Goal: Task Accomplishment & Management: Complete application form

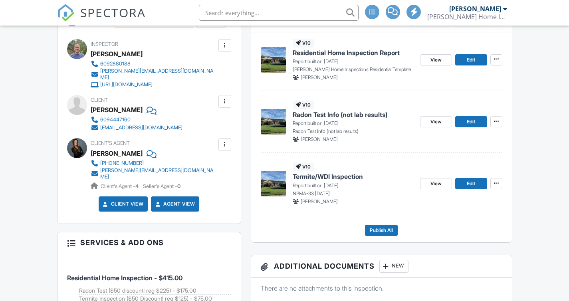
scroll to position [250, 0]
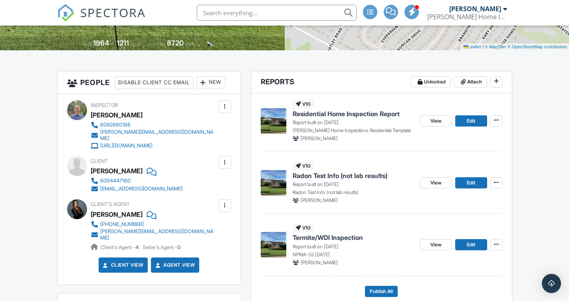
scroll to position [193, 0]
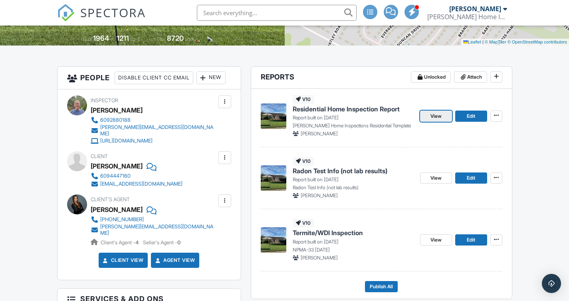
click at [432, 114] on span "View" at bounding box center [436, 116] width 11 height 8
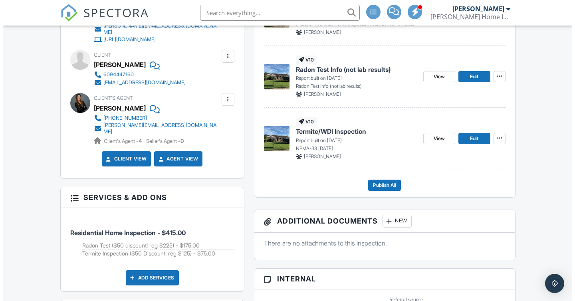
scroll to position [304, 0]
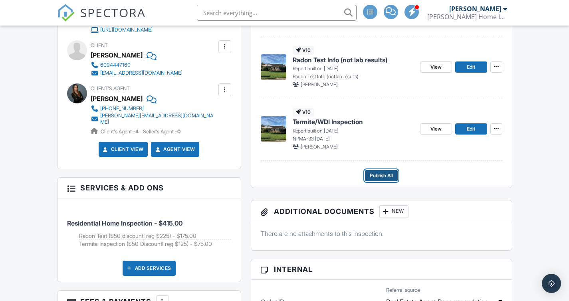
click at [381, 176] on span "Publish All" at bounding box center [381, 176] width 23 height 8
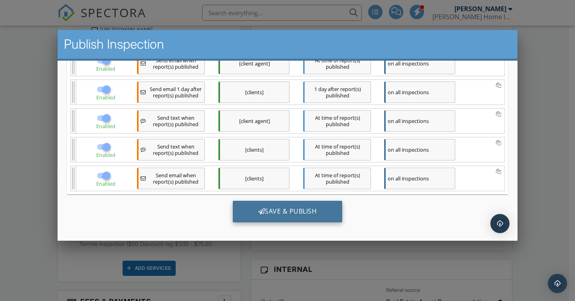
scroll to position [180, 0]
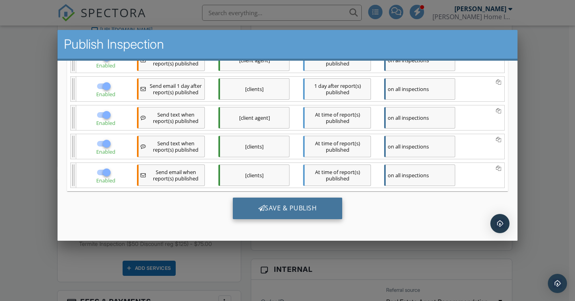
click at [271, 215] on div "Save & Publish" at bounding box center [288, 209] width 110 height 22
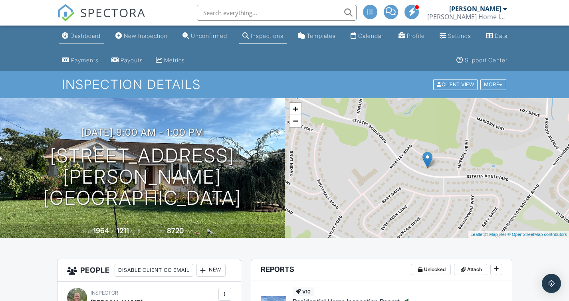
click at [90, 40] on link "Dashboard" at bounding box center [81, 36] width 45 height 15
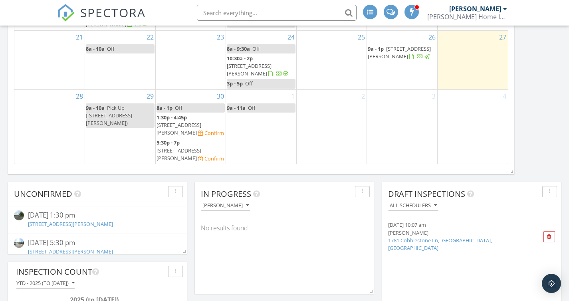
scroll to position [516, 0]
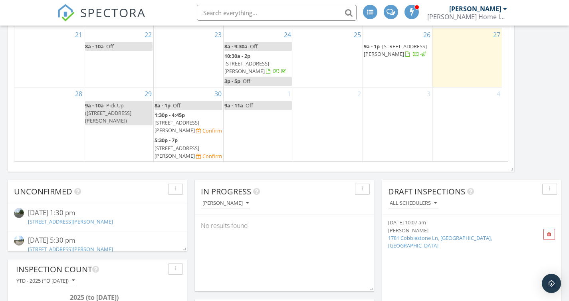
click at [194, 131] on span "62 Oakmont Dr , Mays Landing 08330" at bounding box center [177, 126] width 45 height 15
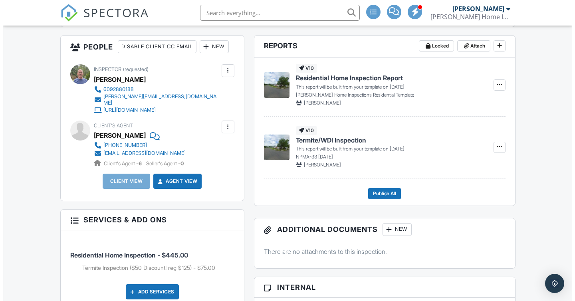
scroll to position [303, 0]
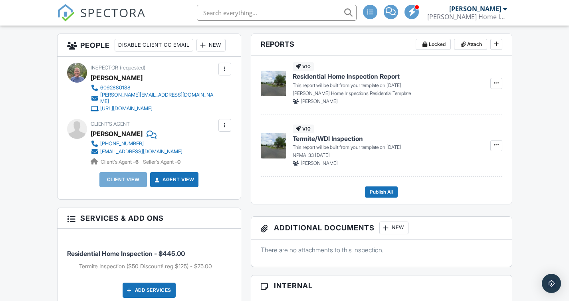
click at [221, 52] on div "New" at bounding box center [211, 45] width 29 height 13
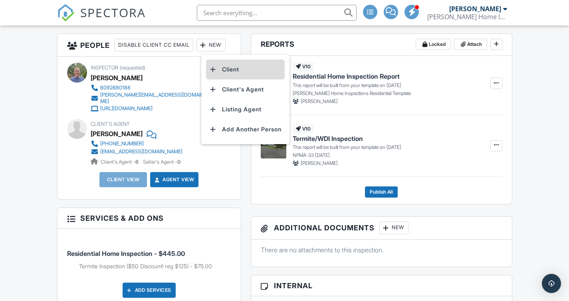
click at [222, 80] on li "Client" at bounding box center [245, 70] width 79 height 20
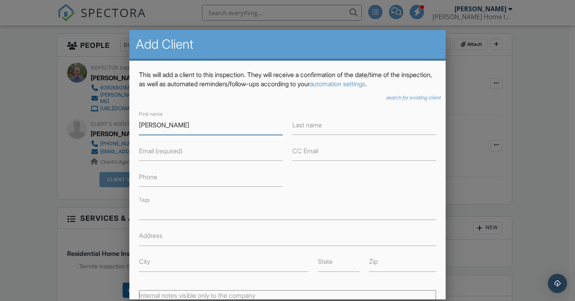
type input "[PERSON_NAME]"
click at [312, 125] on label "Last name" at bounding box center [308, 125] width 30 height 9
click at [312, 125] on input "Last name" at bounding box center [365, 125] width 144 height 20
type input "[PERSON_NAME]"
click at [255, 151] on input "Email (required)" at bounding box center [211, 151] width 144 height 20
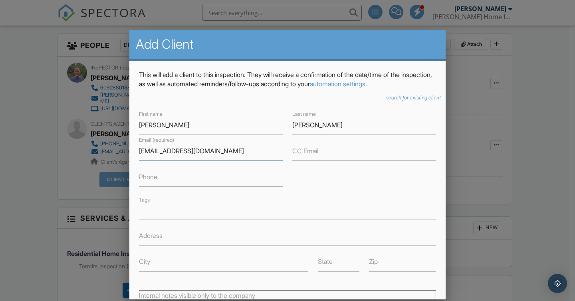
type input "[EMAIL_ADDRESS][DOMAIN_NAME]"
click at [239, 181] on input "Phone" at bounding box center [211, 177] width 144 height 20
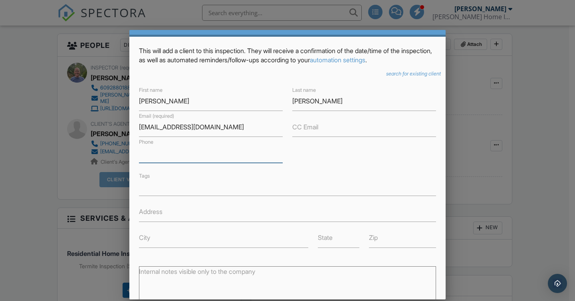
scroll to position [36, 0]
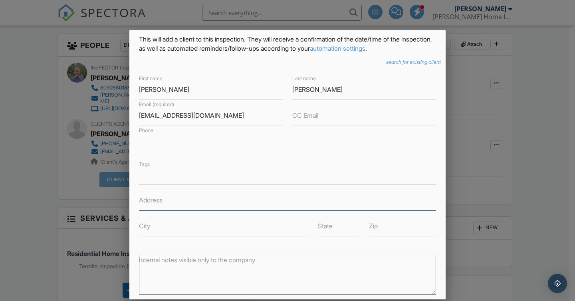
click at [205, 204] on input "Address" at bounding box center [287, 201] width 297 height 20
type input "[STREET_ADDRESS]"
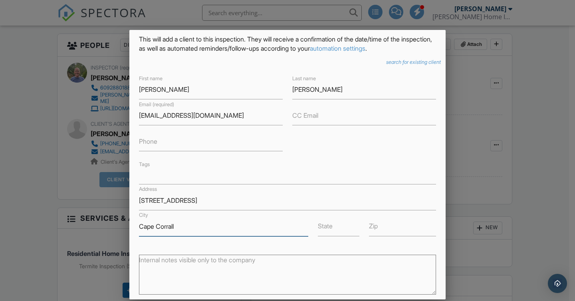
type input "Cape Corrall"
type input "FL"
type input "33991"
click at [207, 221] on input "Cape Corrall" at bounding box center [223, 227] width 169 height 20
click at [197, 225] on input "Cape Corrall" at bounding box center [223, 227] width 169 height 20
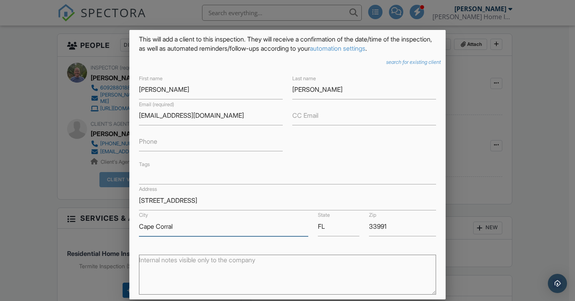
click at [197, 225] on input "Cape Corral" at bounding box center [223, 227] width 169 height 20
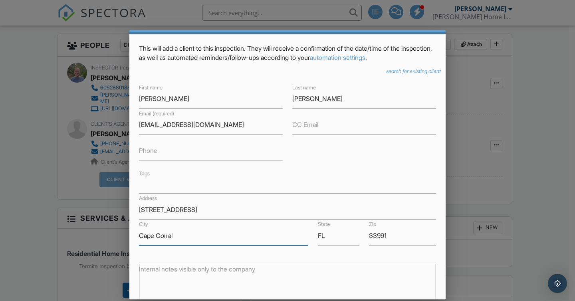
type input "Cape Corral"
click at [228, 159] on input "Phone" at bounding box center [211, 151] width 144 height 20
type input "2155883198"
click at [255, 191] on ul at bounding box center [287, 187] width 297 height 10
click at [232, 163] on div "First name Dave Last name Raborn Email (required) phatsneaks@yahoo.com CC Email…" at bounding box center [287, 164] width 307 height 163
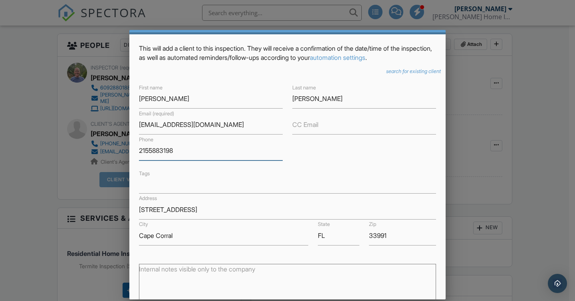
click at [232, 149] on input "2155883198" at bounding box center [211, 151] width 144 height 20
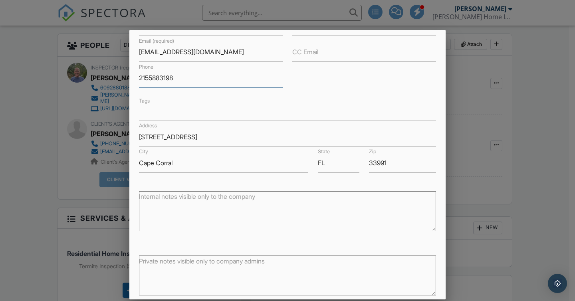
scroll to position [139, 0]
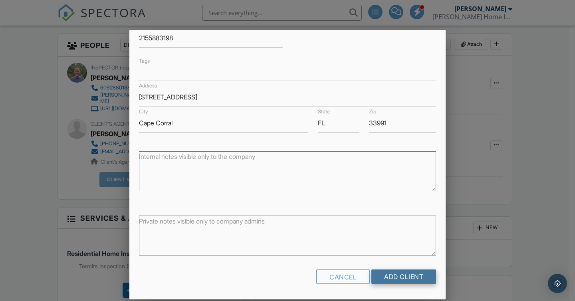
click at [382, 278] on input "Add Client" at bounding box center [404, 277] width 65 height 14
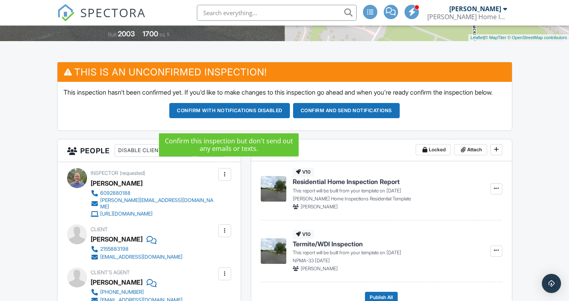
scroll to position [198, 0]
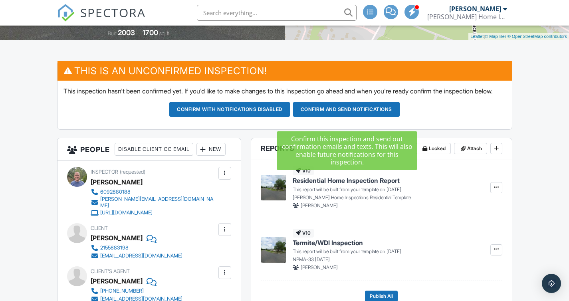
click at [343, 116] on button "Confirm and send notifications" at bounding box center [346, 109] width 107 height 15
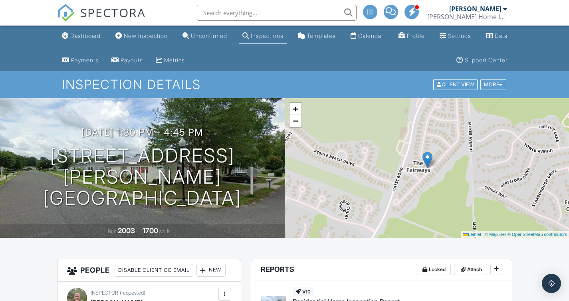
click at [109, 38] on div "Dashboard New Inspection Unconfirmed Inspections Templates Calendar Profile Set…" at bounding box center [285, 49] width 456 height 46
click at [98, 37] on div "Dashboard" at bounding box center [85, 35] width 30 height 7
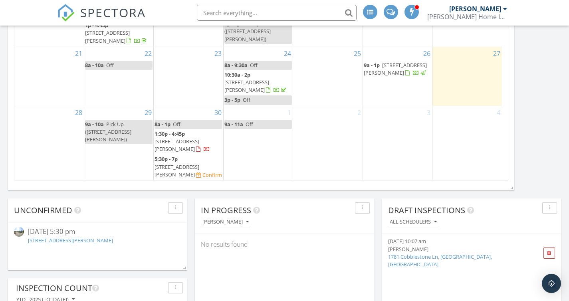
scroll to position [501, 0]
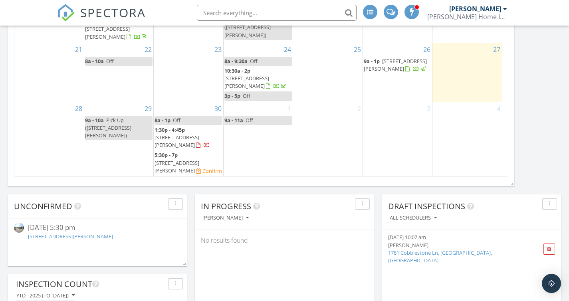
click at [190, 162] on span "[STREET_ADDRESS][PERSON_NAME]" at bounding box center [177, 166] width 45 height 15
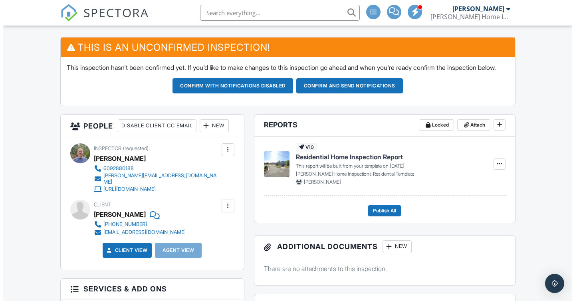
scroll to position [222, 0]
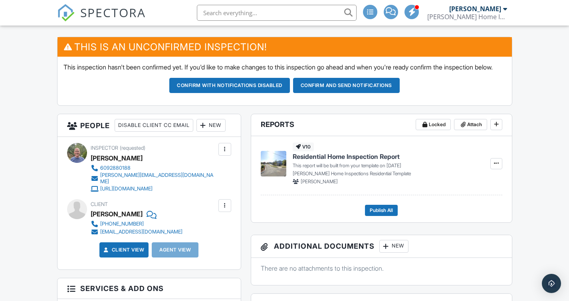
click at [224, 132] on div "New" at bounding box center [211, 125] width 29 height 13
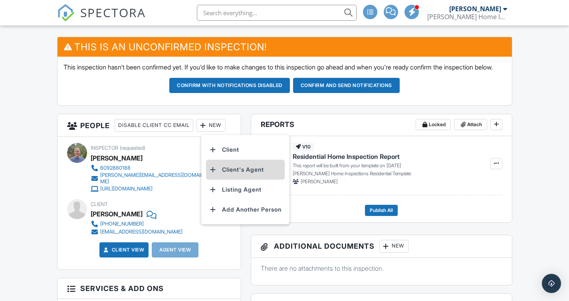
click at [233, 180] on li "Client's Agent" at bounding box center [245, 170] width 79 height 20
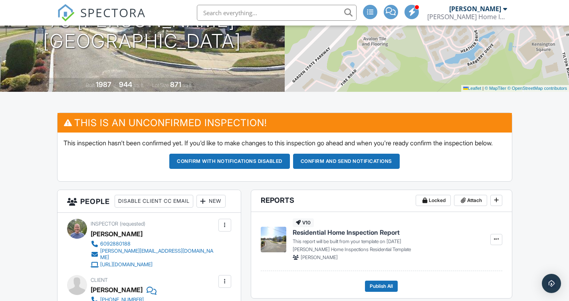
scroll to position [146, 0]
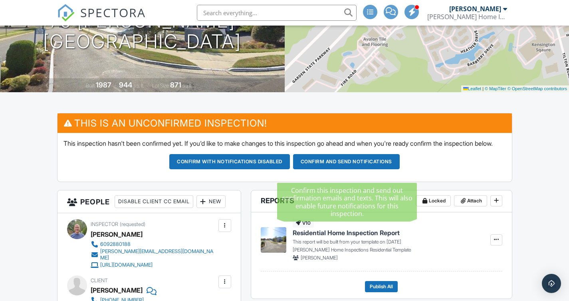
click at [301, 169] on button "Confirm and send notifications" at bounding box center [346, 161] width 107 height 15
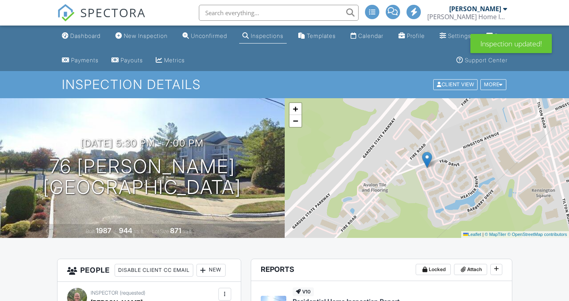
click at [260, 13] on input "text" at bounding box center [279, 13] width 160 height 16
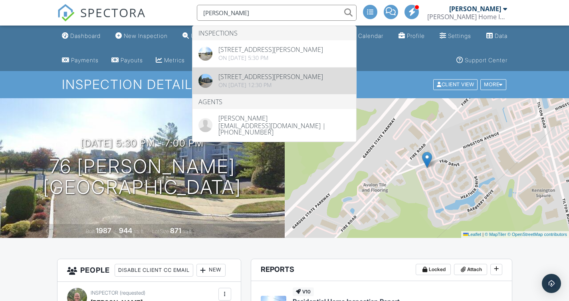
type input "[PERSON_NAME]"
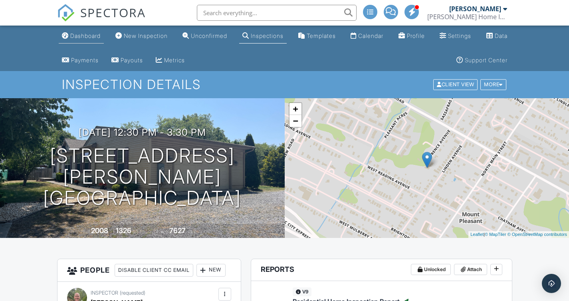
click at [68, 39] on link "Dashboard" at bounding box center [81, 36] width 45 height 15
